Goal: Task Accomplishment & Management: Use online tool/utility

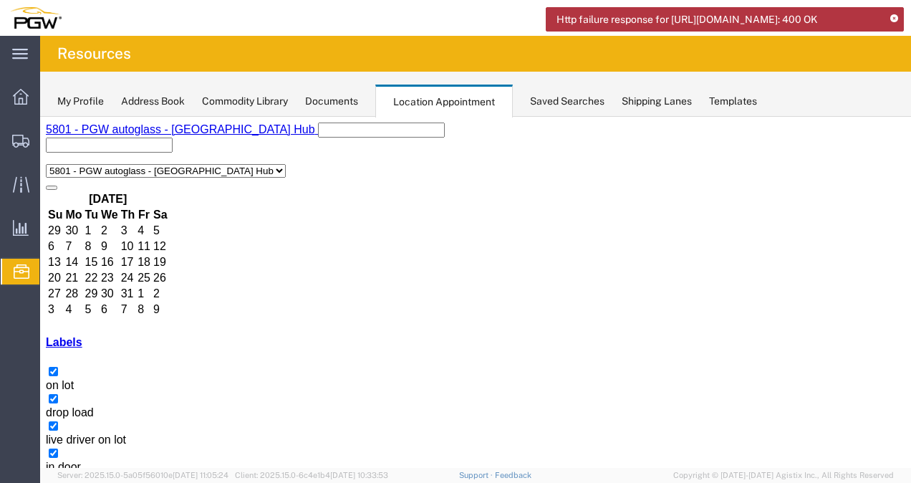
scroll to position [106, 0]
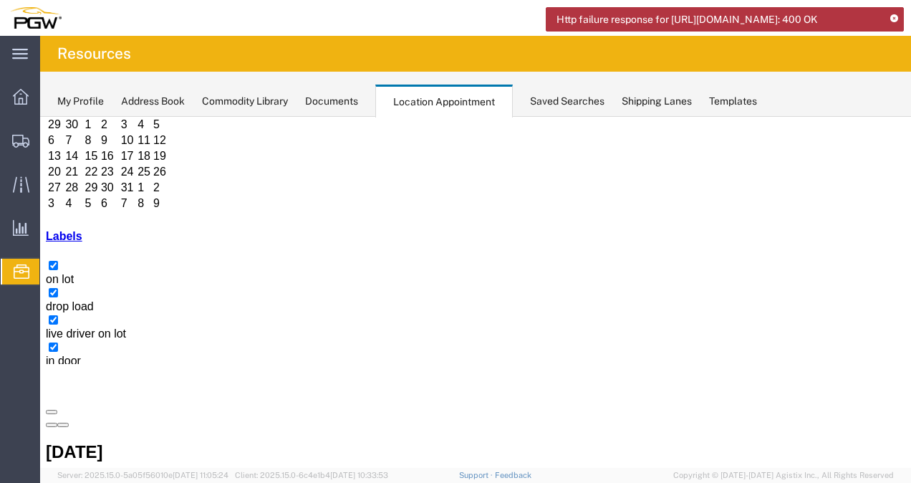
select select "1"
select select
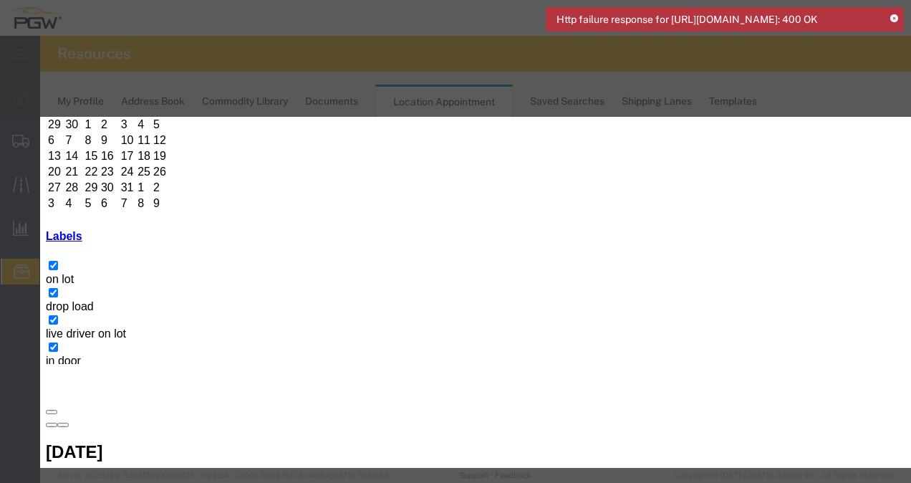
paste input "OOCU7037698"
type input "O"
paste input "56498440"
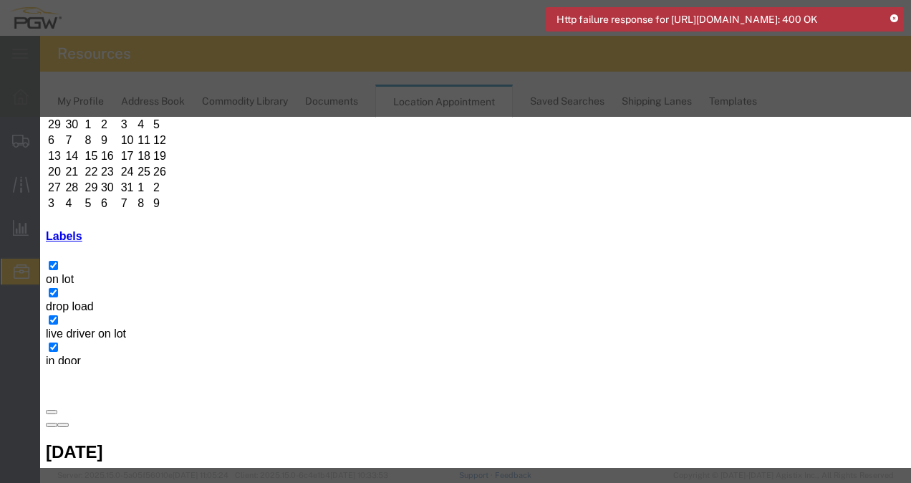
type input "56498440 [GEOGRAPHIC_DATA]"
type input "11:00 AM"
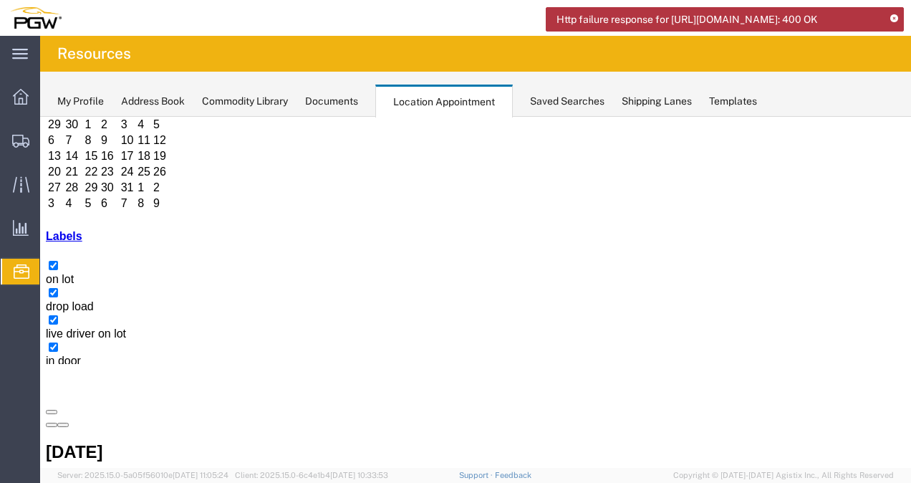
scroll to position [107, 0]
